Goal: Transaction & Acquisition: Purchase product/service

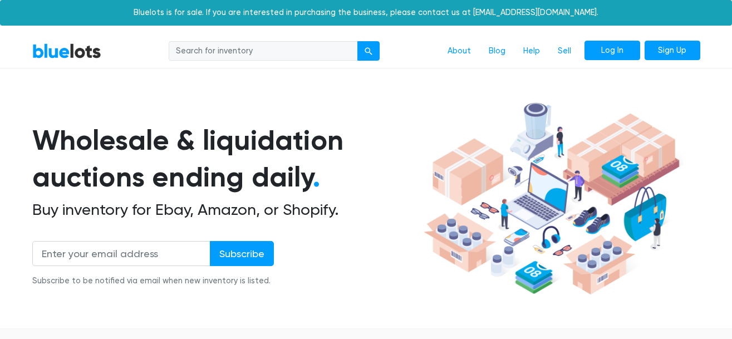
click at [601, 49] on link "Log In" at bounding box center [612, 51] width 56 height 20
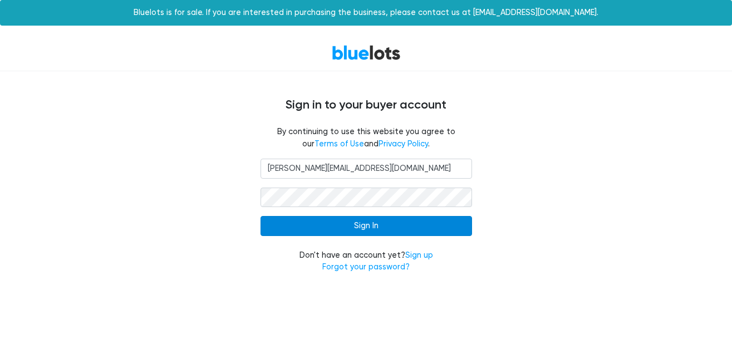
type input "Erica@AsTheyGrowDBQ.com"
click at [402, 225] on input "Sign In" at bounding box center [365, 226] width 211 height 20
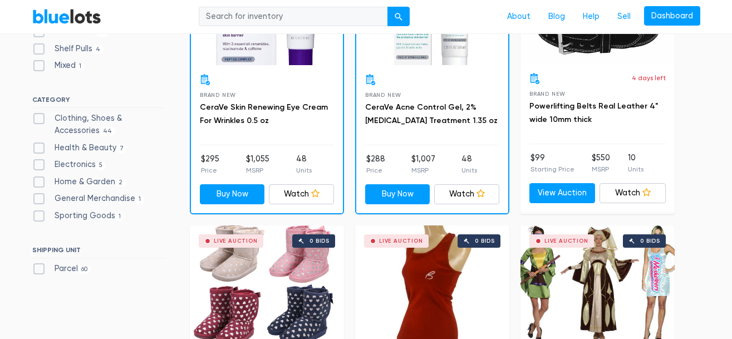
scroll to position [454, 0]
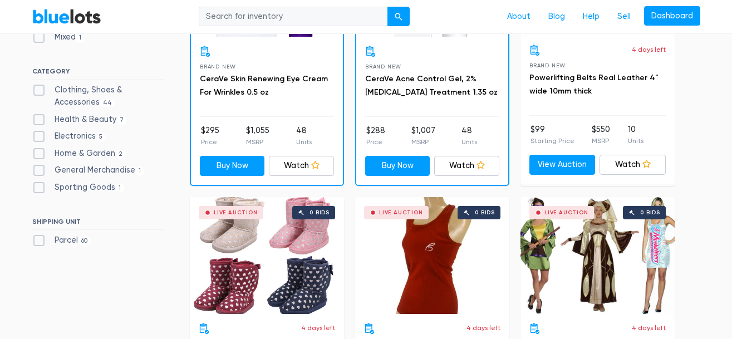
click at [96, 157] on label "Home & Garden 2" at bounding box center [79, 153] width 94 height 12
click at [39, 155] on Garden"] "Home & Garden 2" at bounding box center [35, 150] width 7 height 7
checkbox Garden"] "true"
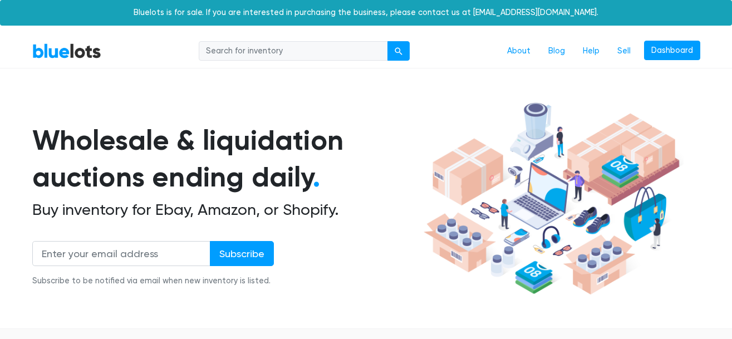
scroll to position [299, 0]
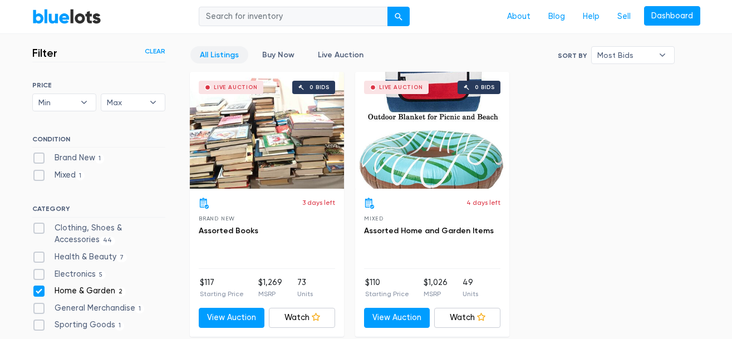
click at [99, 310] on label "General Merchandise 1" at bounding box center [88, 308] width 112 height 12
click at [39, 309] on Merchandise"] "General Merchandise 1" at bounding box center [35, 305] width 7 height 7
checkbox Merchandise"] "true"
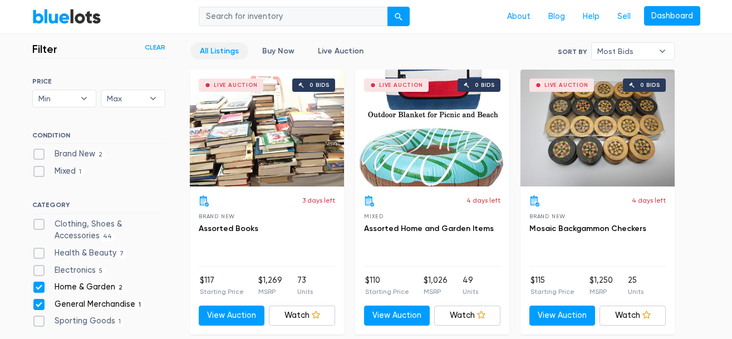
scroll to position [299, 0]
